Goal: Task Accomplishment & Management: Manage account settings

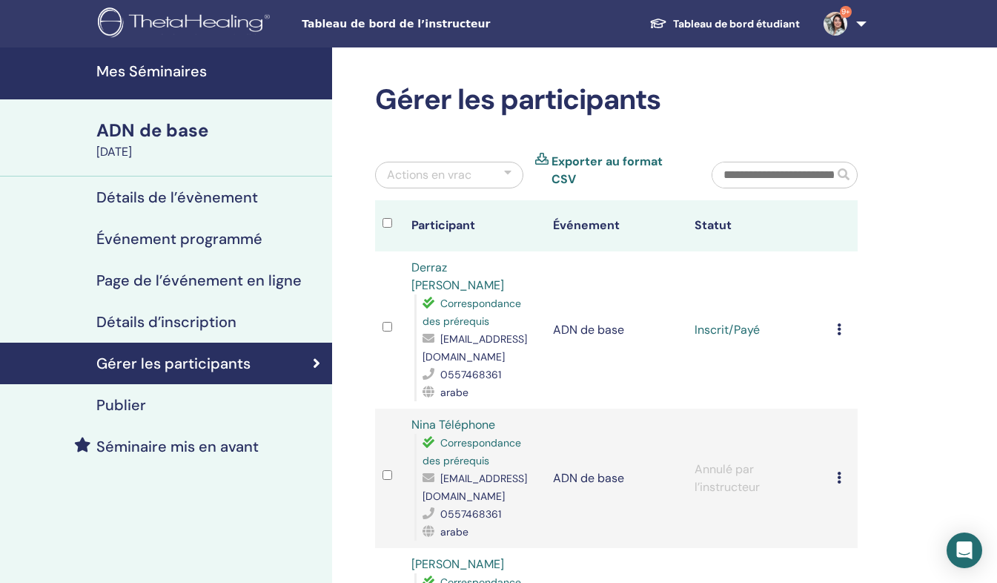
click at [142, 129] on div "ADN de base" at bounding box center [209, 130] width 227 height 25
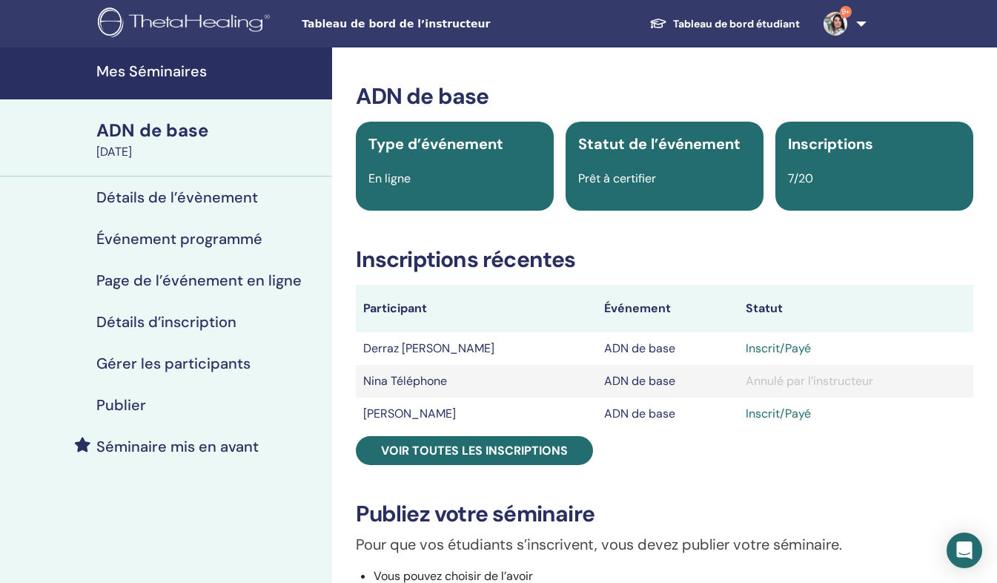
click at [144, 66] on h4 "Mes Séminaires" at bounding box center [209, 71] width 227 height 18
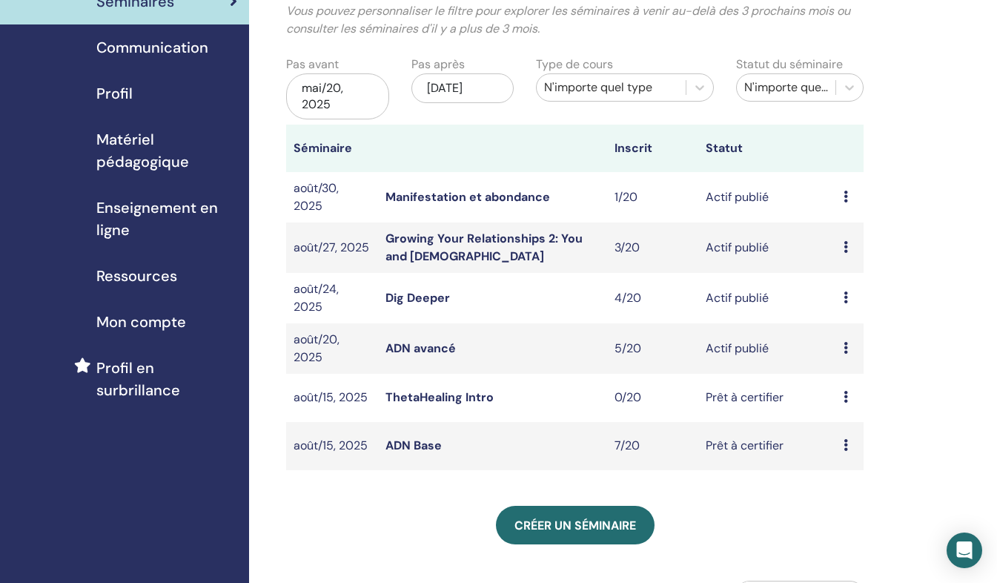
scroll to position [118, 0]
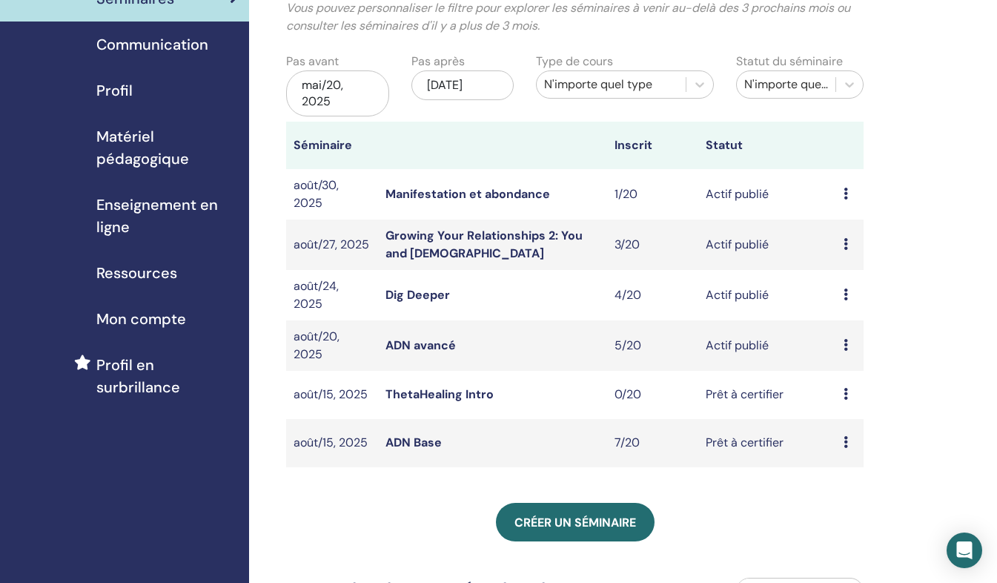
click at [844, 337] on div "Aperçu Éditer Participants Annuler" at bounding box center [850, 346] width 13 height 18
click at [838, 349] on link "Aperçu" at bounding box center [838, 348] width 40 height 16
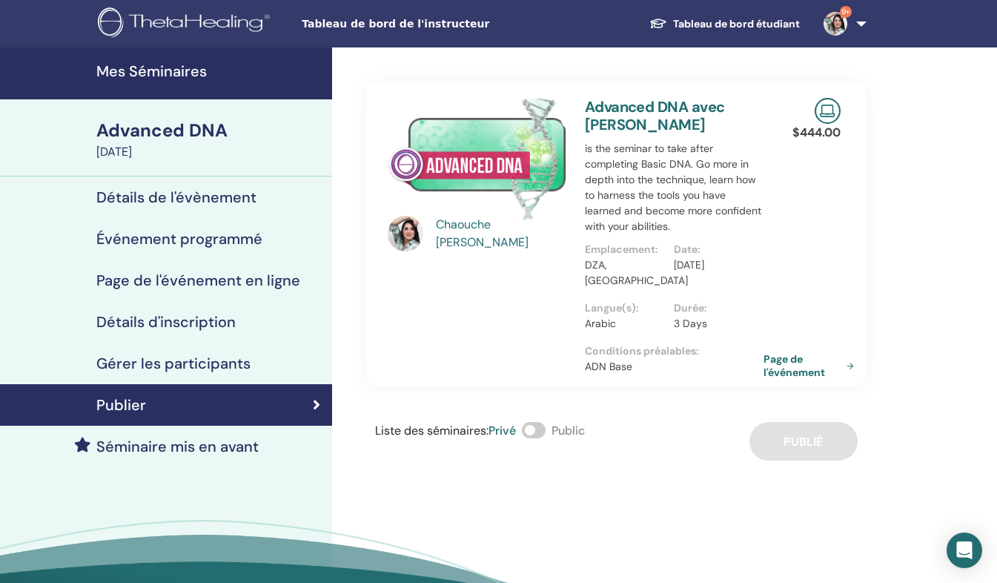
click at [196, 358] on h4 "Gérer les participants" at bounding box center [173, 363] width 154 height 18
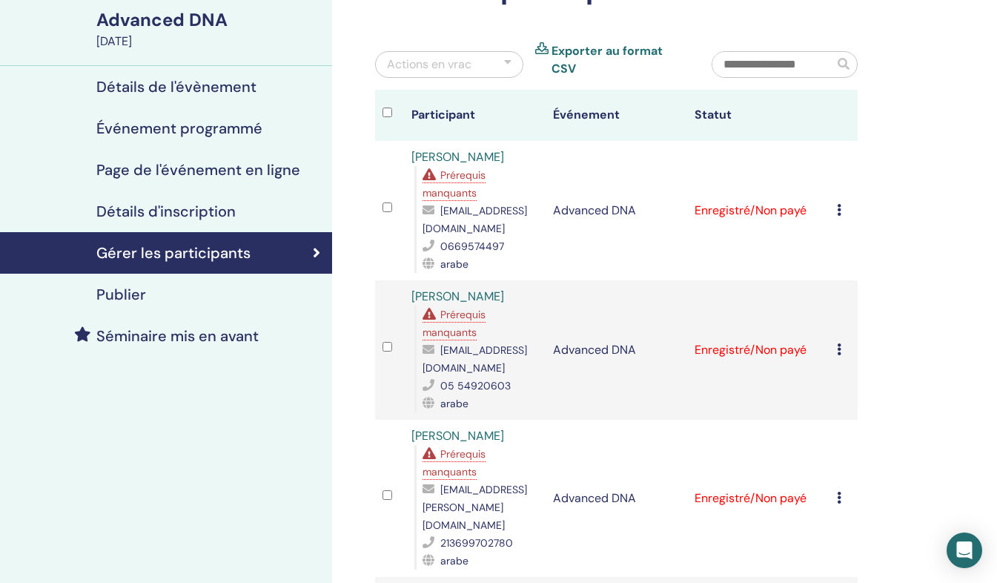
scroll to position [106, 0]
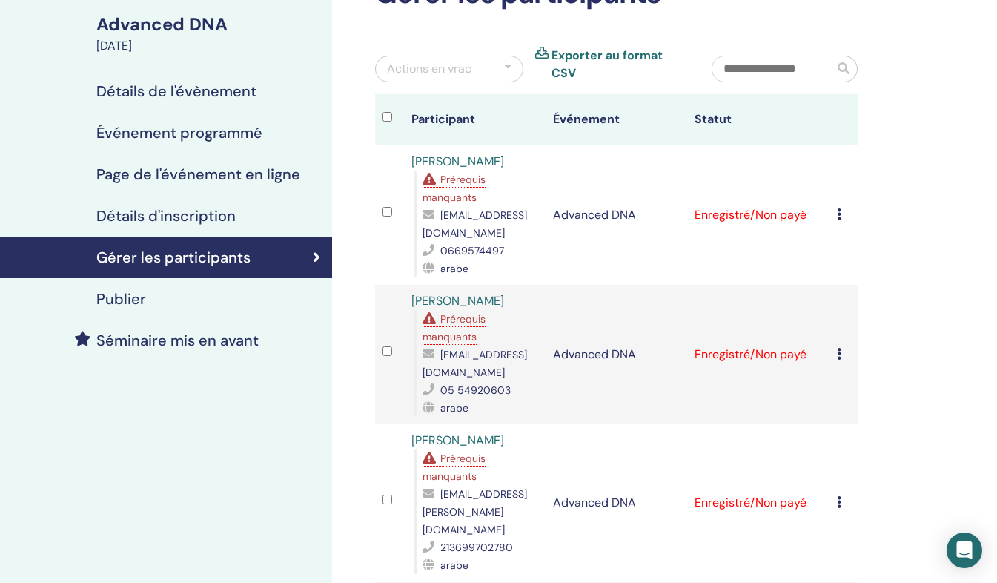
click at [837, 208] on icon at bounding box center [839, 214] width 4 height 12
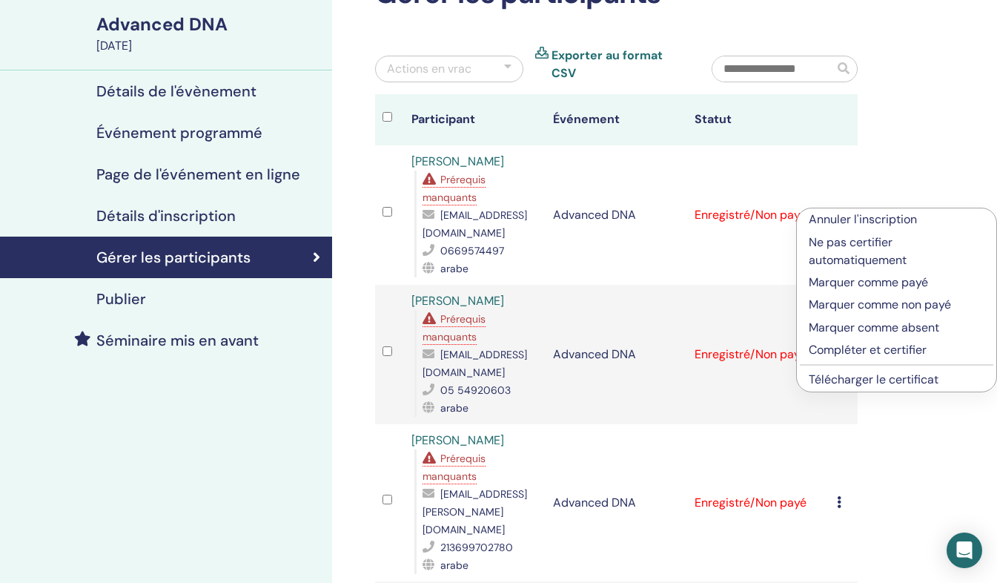
click at [878, 282] on p "Marquer comme payé" at bounding box center [897, 283] width 176 height 18
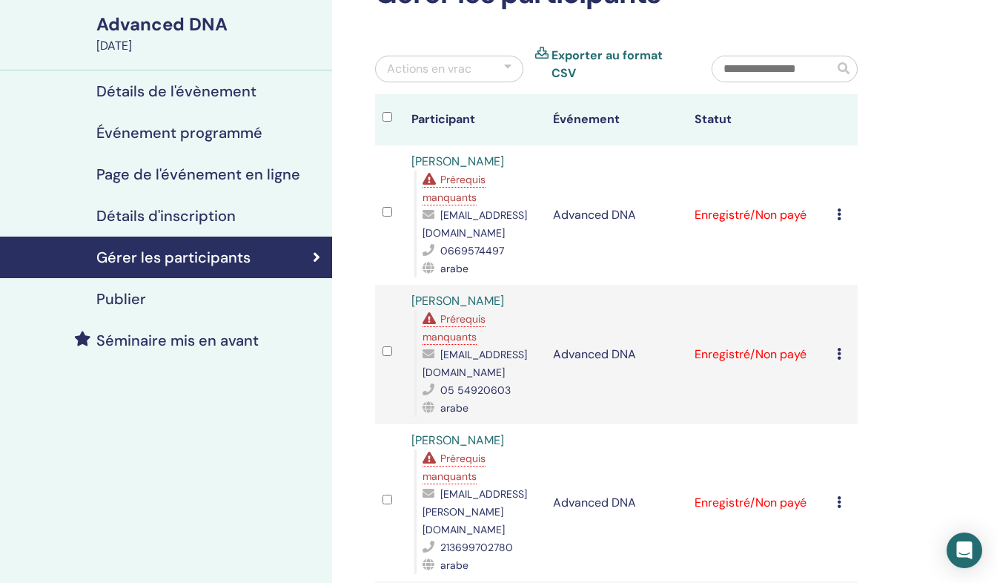
click at [837, 208] on icon at bounding box center [839, 214] width 4 height 12
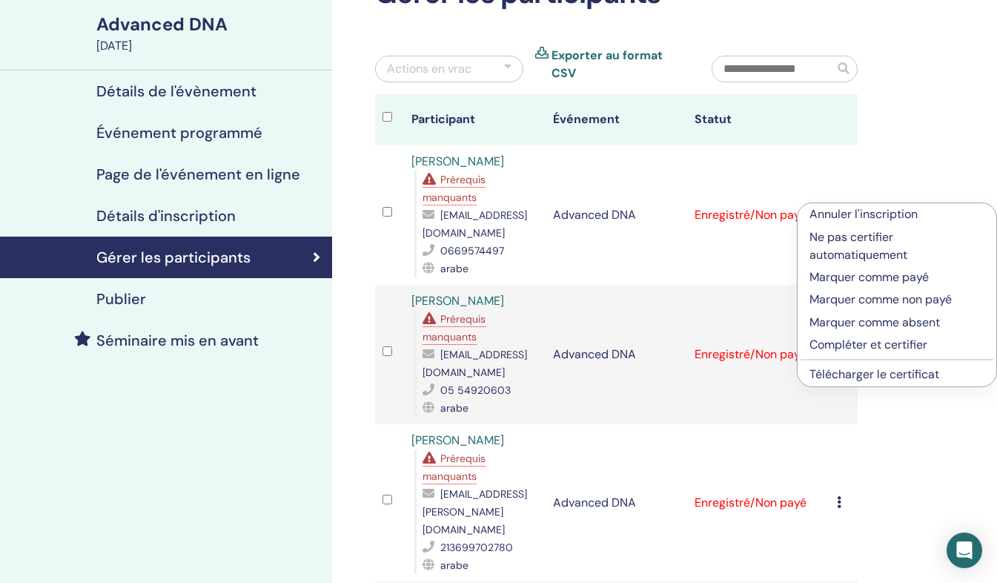
click at [855, 278] on p "Marquer comme payé" at bounding box center [896, 277] width 175 height 18
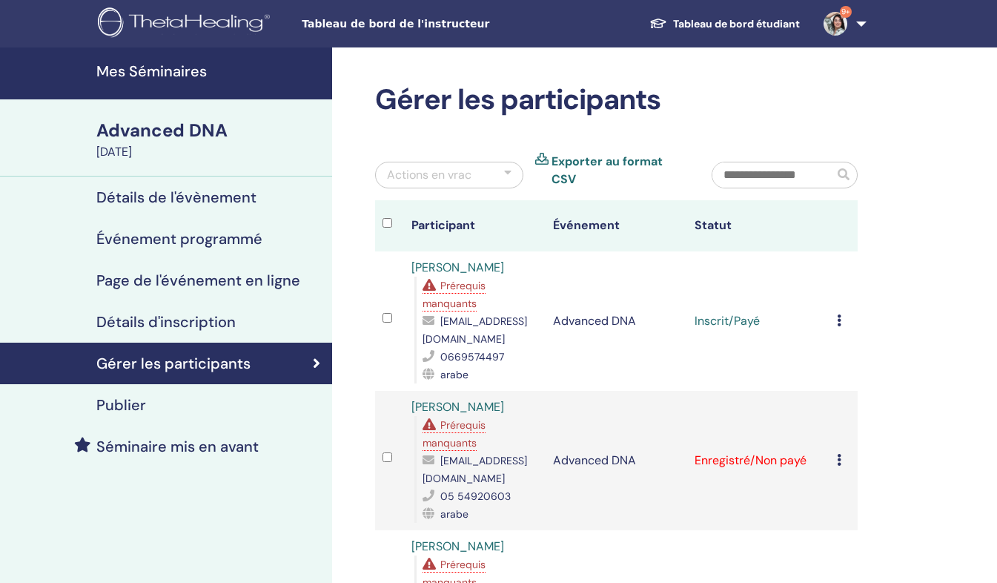
scroll to position [106, 0]
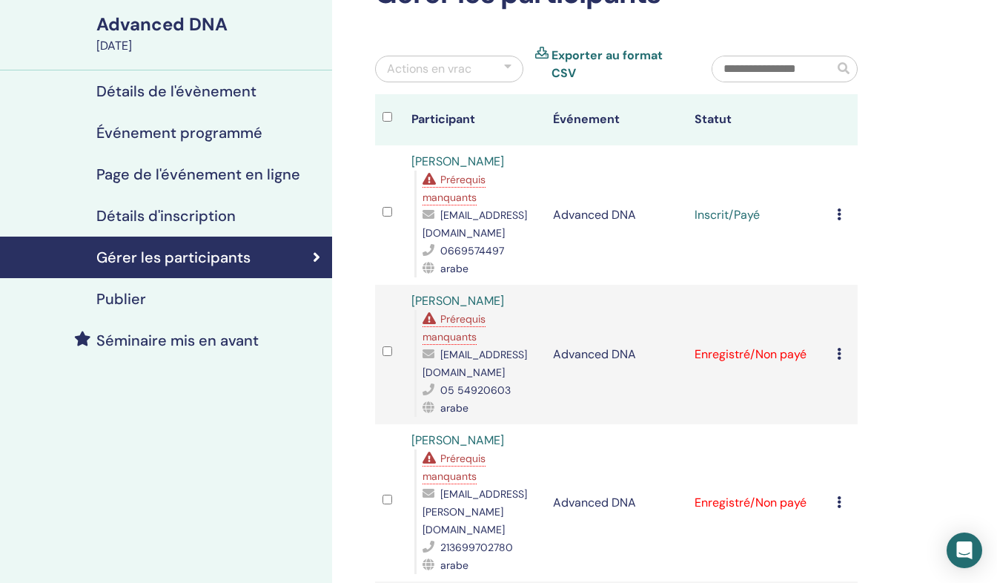
click at [460, 173] on span "Prérequis manquants" at bounding box center [453, 188] width 63 height 31
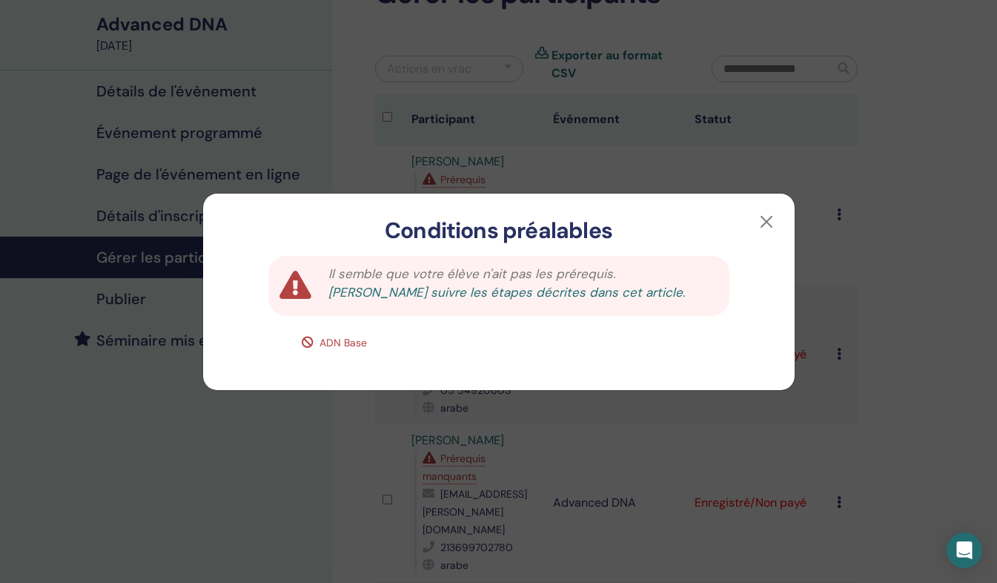
click at [665, 284] on link "Veuillez suivre les étapes décrites dans cet article." at bounding box center [506, 292] width 357 height 16
click at [771, 216] on button "button" at bounding box center [767, 222] width 24 height 24
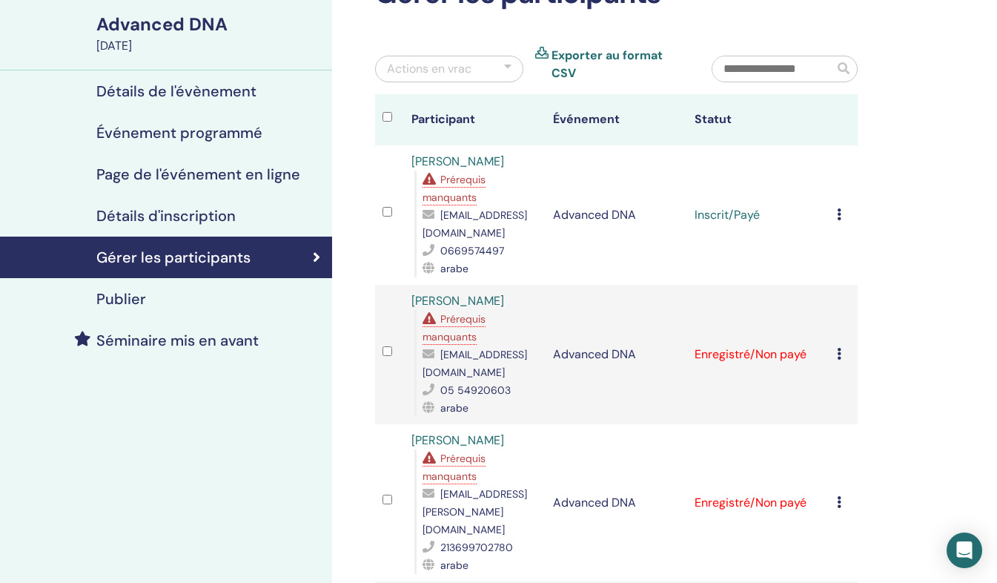
click at [826, 344] on td "Enregistré/Non payé" at bounding box center [758, 354] width 142 height 139
click at [838, 348] on icon at bounding box center [839, 354] width 4 height 12
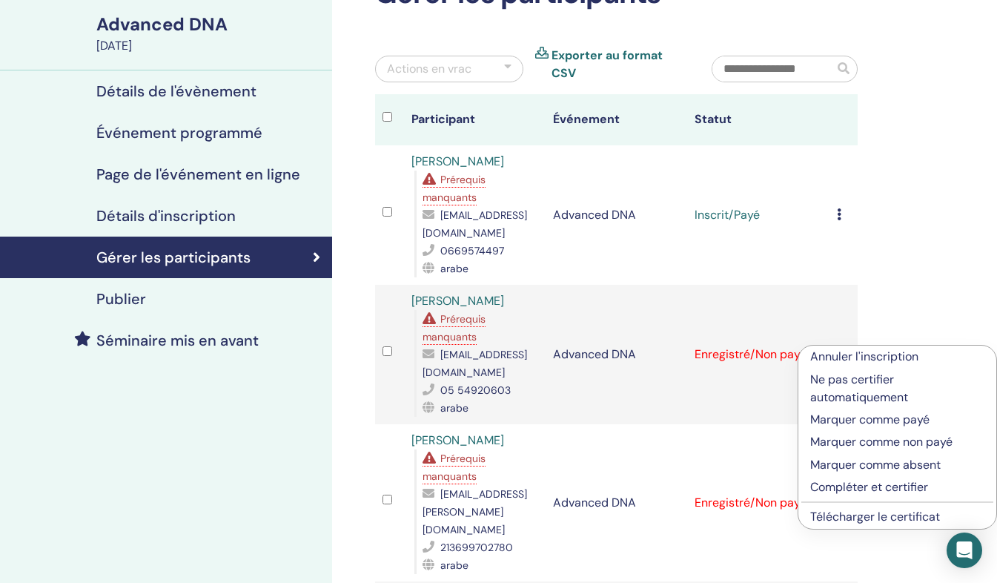
click at [841, 420] on p "Marquer comme payé" at bounding box center [897, 420] width 174 height 18
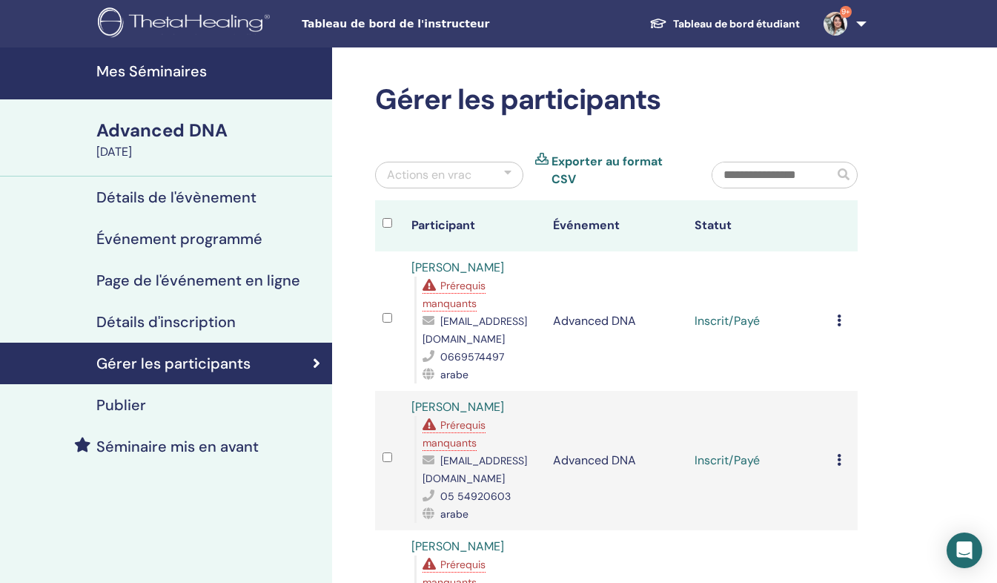
scroll to position [106, 0]
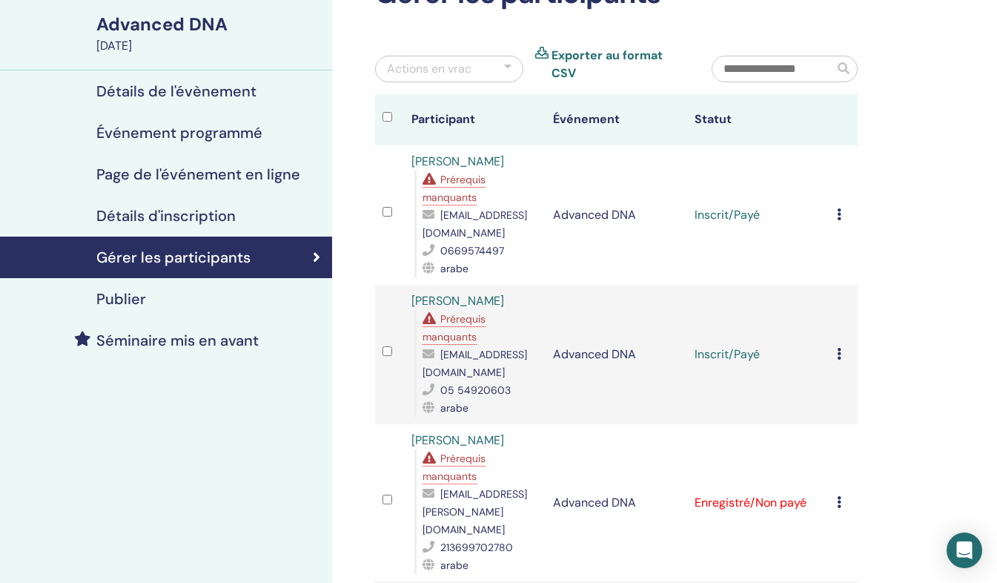
click at [839, 496] on icon at bounding box center [839, 502] width 4 height 12
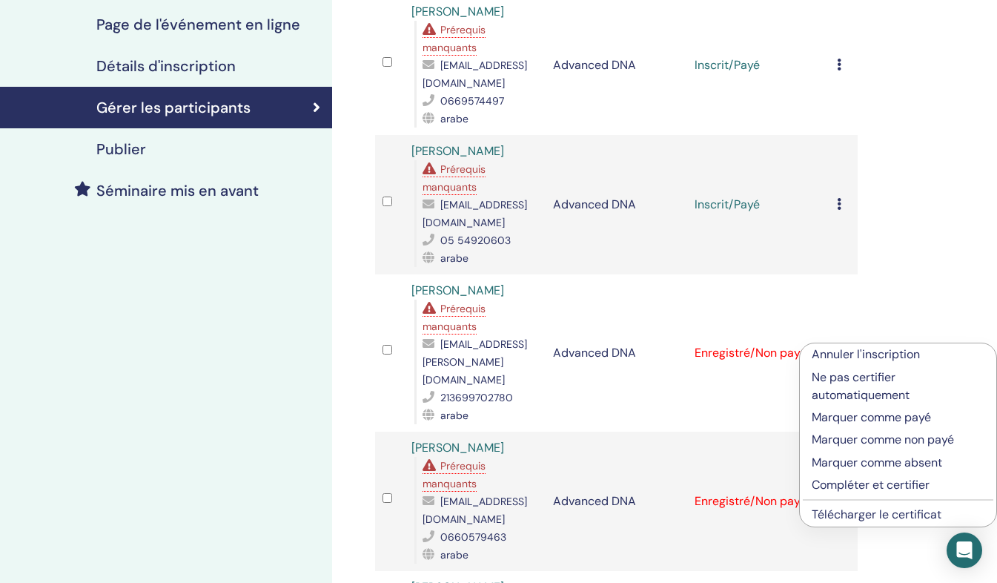
scroll to position [264, 0]
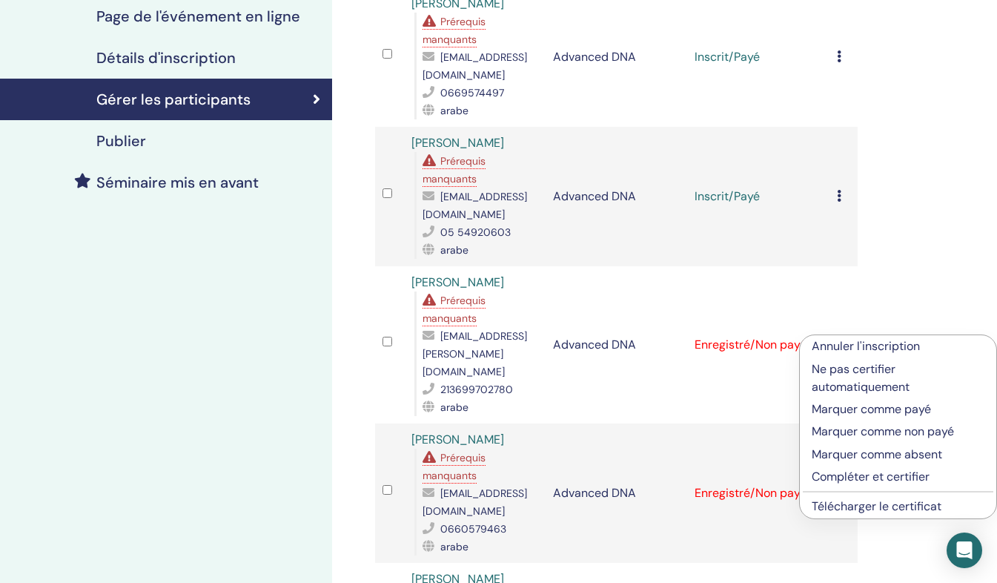
click at [853, 410] on p "Marquer comme payé" at bounding box center [898, 409] width 173 height 18
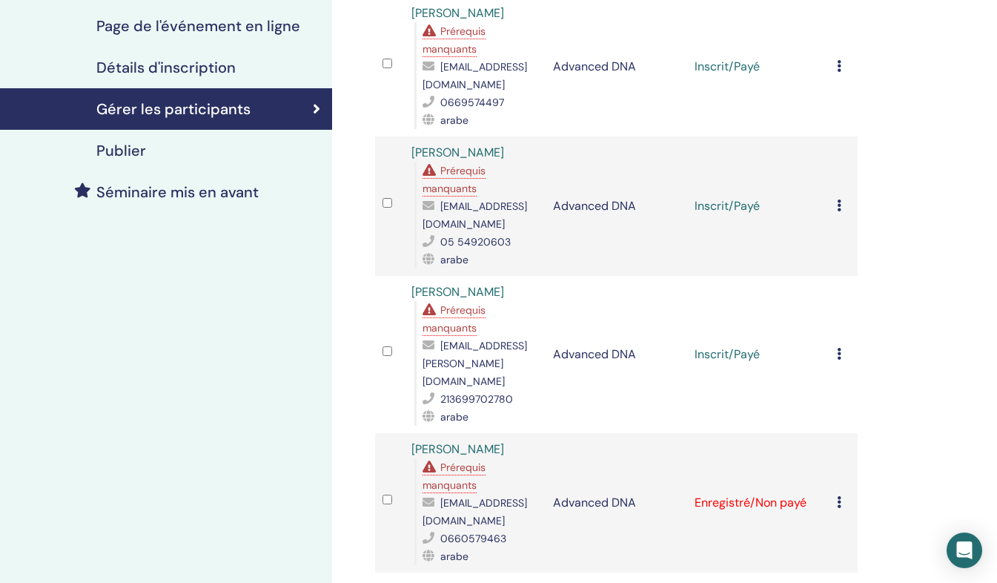
scroll to position [271, 0]
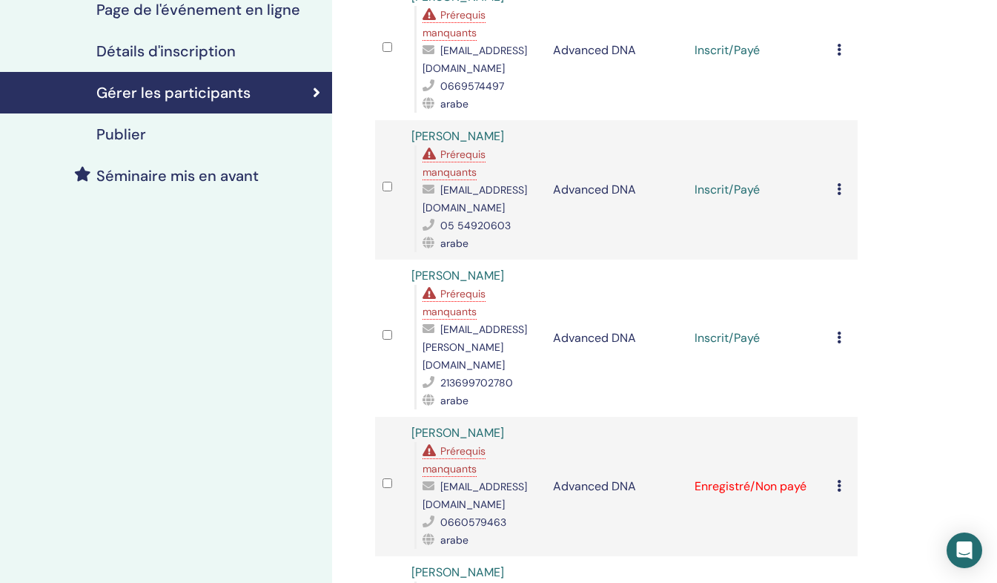
click at [838, 331] on icon at bounding box center [839, 337] width 4 height 12
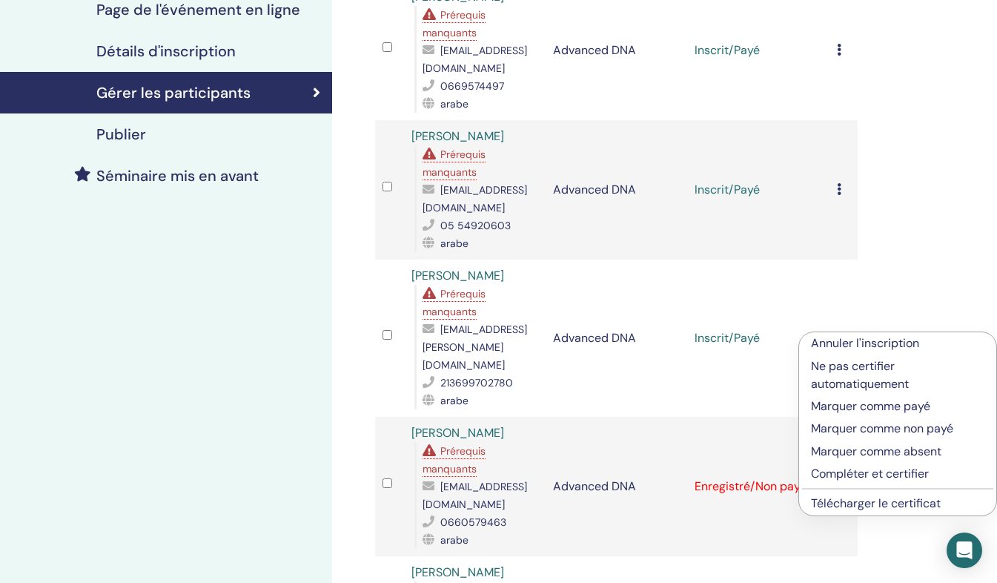
click at [863, 405] on p "Marquer comme payé" at bounding box center [897, 406] width 173 height 18
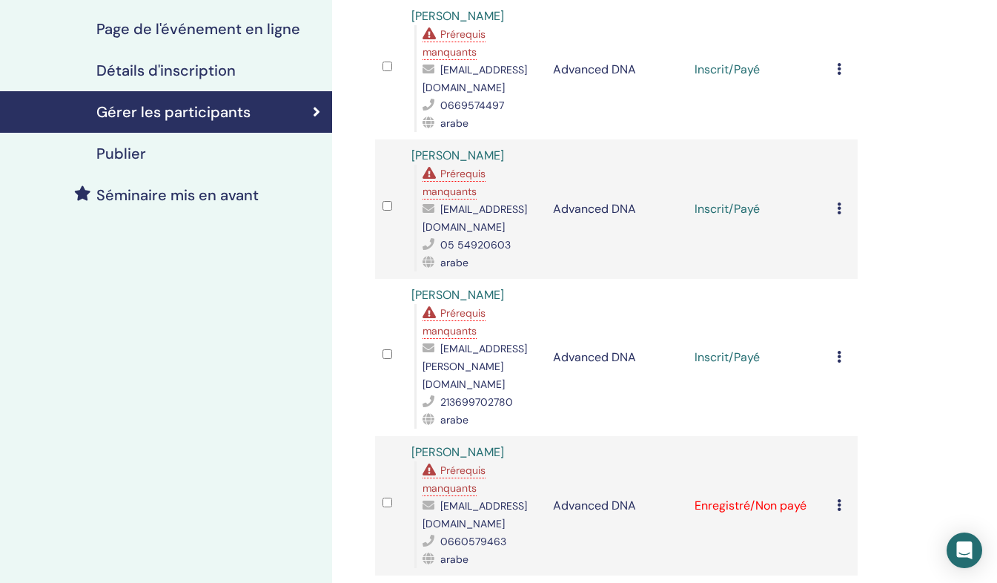
scroll to position [271, 0]
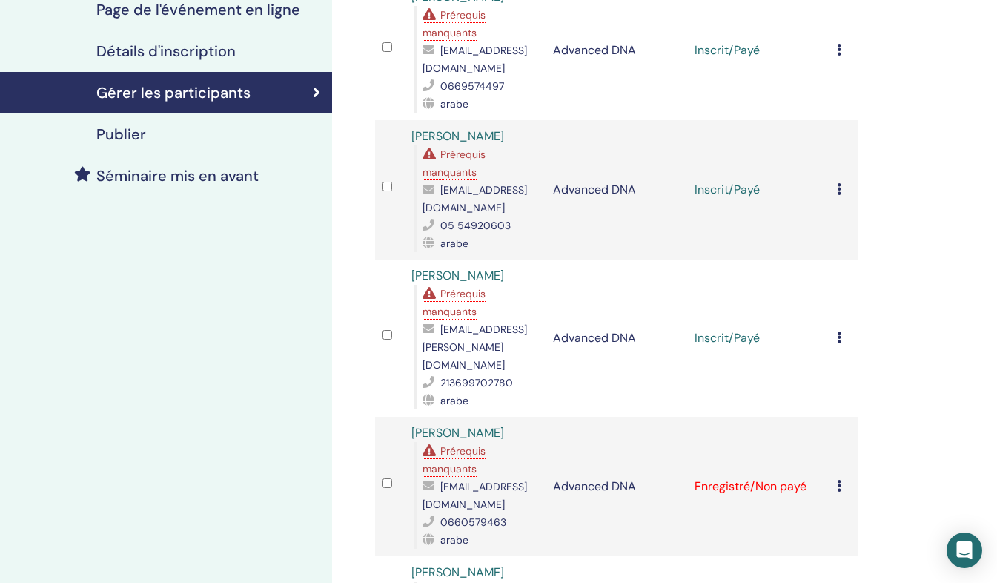
click at [840, 480] on icon at bounding box center [839, 486] width 4 height 12
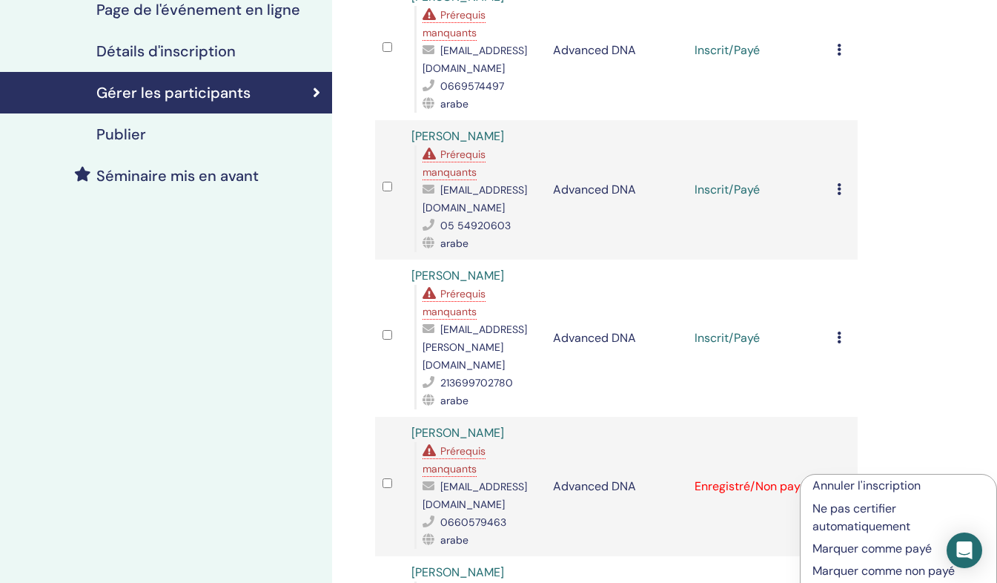
click at [840, 474] on div "Annuler l'inscription Ne pas certifier automatiquement Marquer comme payé Marqu…" at bounding box center [898, 566] width 197 height 185
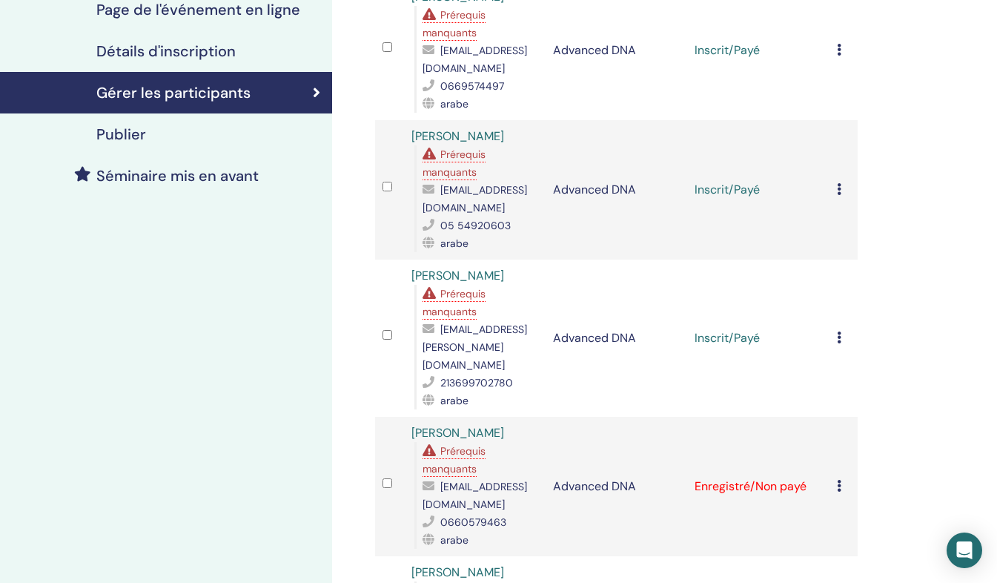
click at [840, 480] on icon at bounding box center [839, 486] width 4 height 12
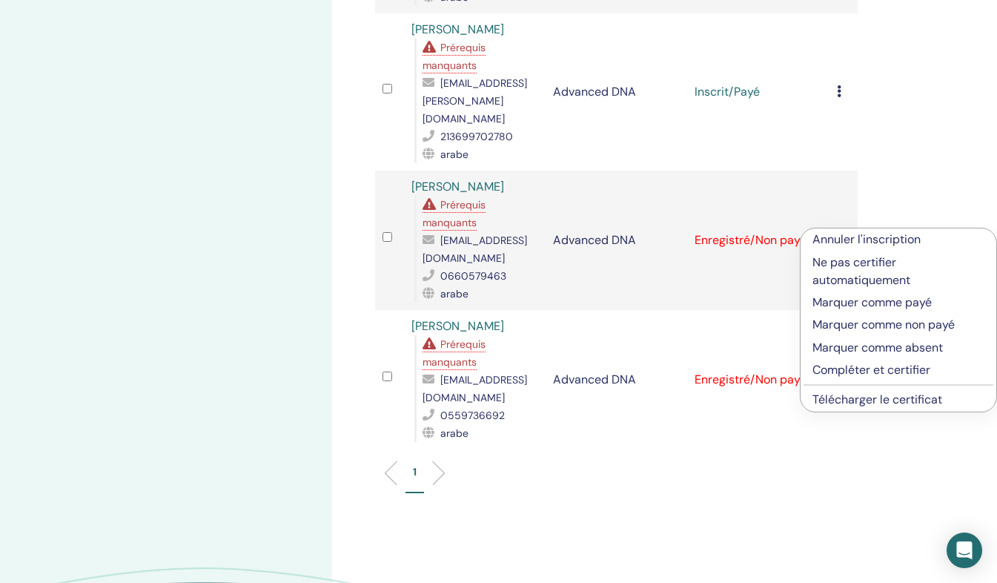
scroll to position [518, 0]
click at [843, 296] on p "Marquer comme payé" at bounding box center [898, 301] width 172 height 18
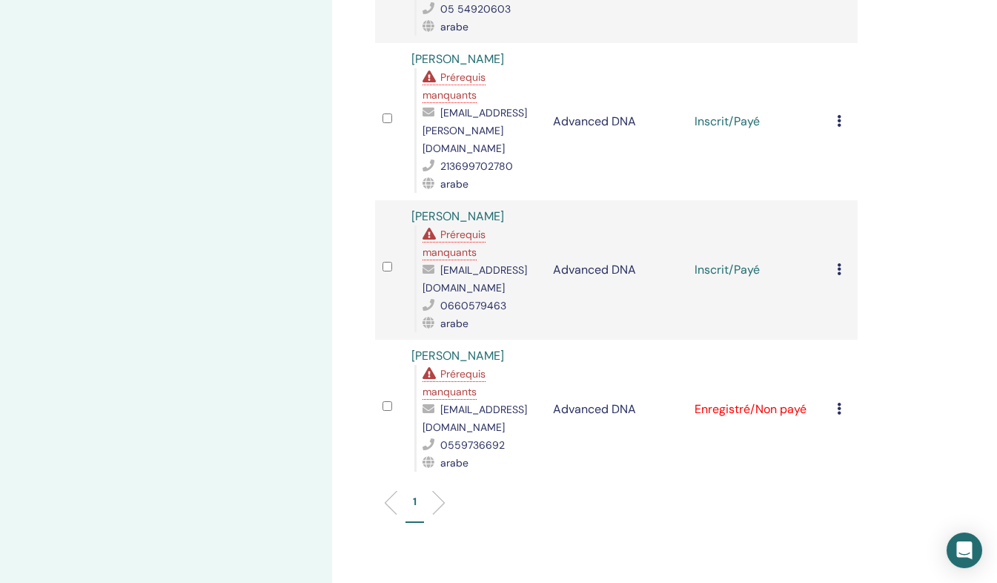
scroll to position [489, 0]
click at [842, 400] on div "Annuler l'inscription Ne pas certifier automatiquement Marquer comme payé Marqu…" at bounding box center [843, 407] width 13 height 18
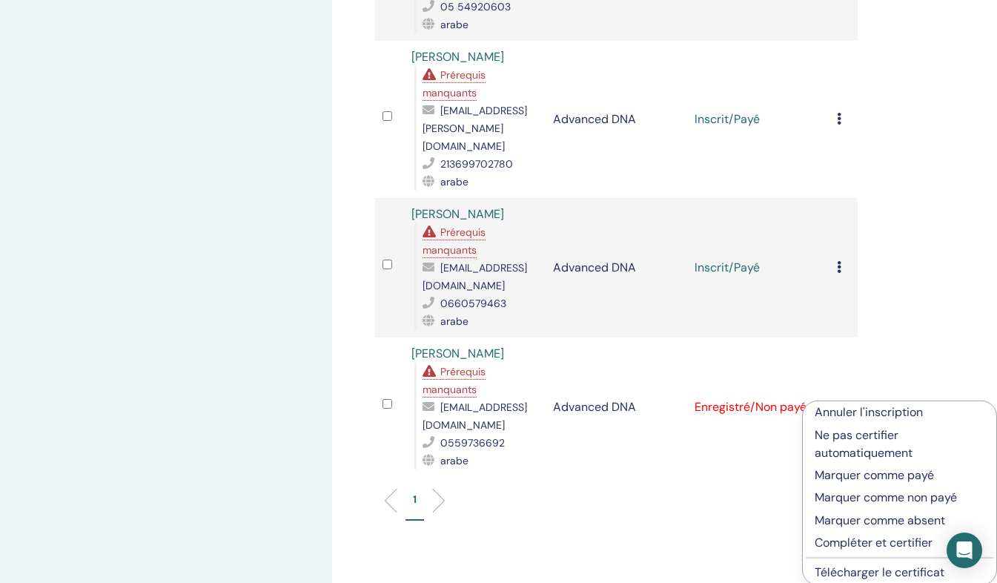
click at [847, 476] on p "Marquer comme payé" at bounding box center [900, 475] width 170 height 18
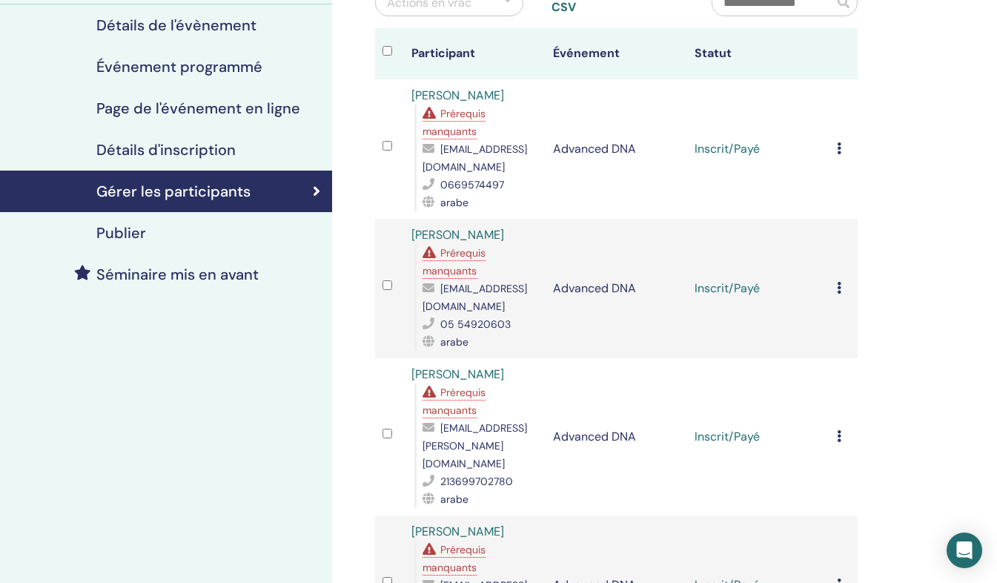
scroll to position [134, 0]
